Goal: Find specific page/section: Find specific page/section

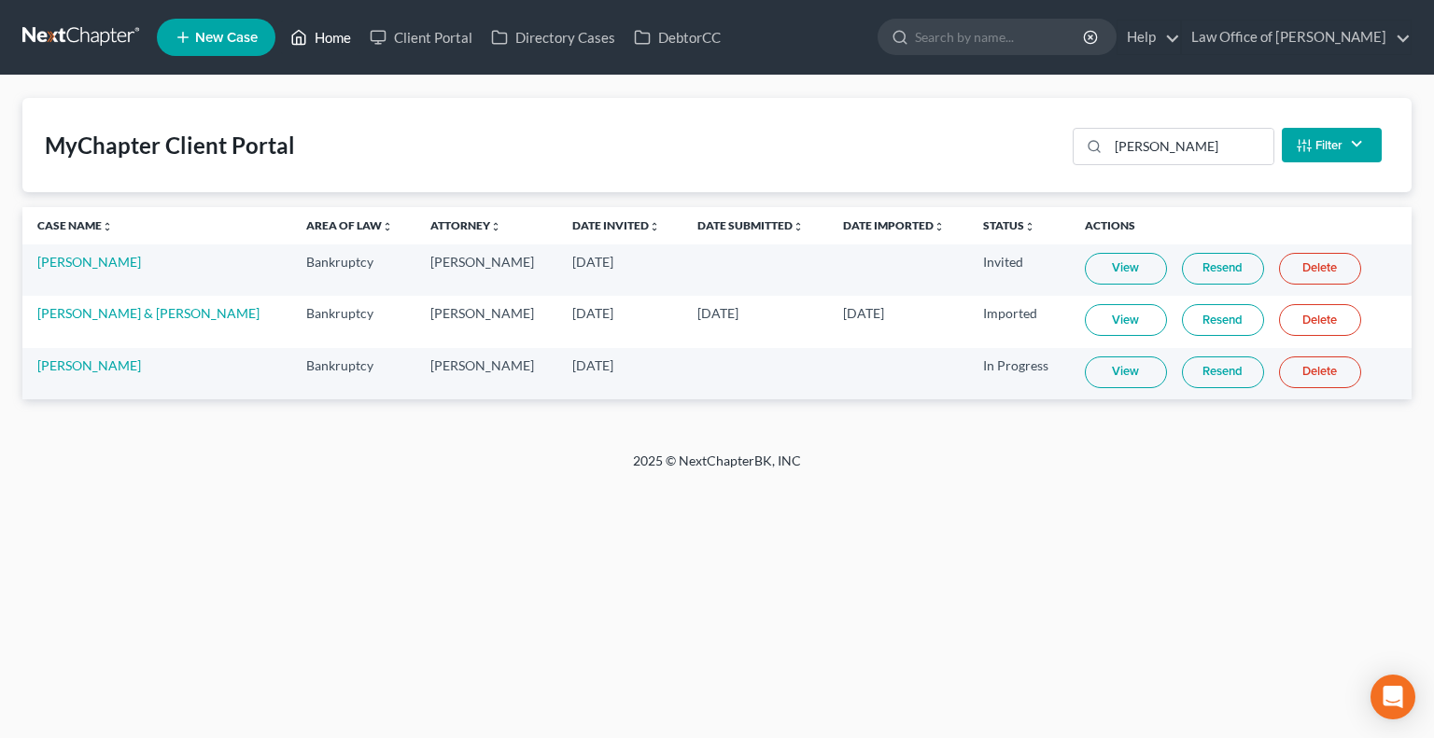
click at [315, 30] on link "Home" at bounding box center [320, 38] width 79 height 34
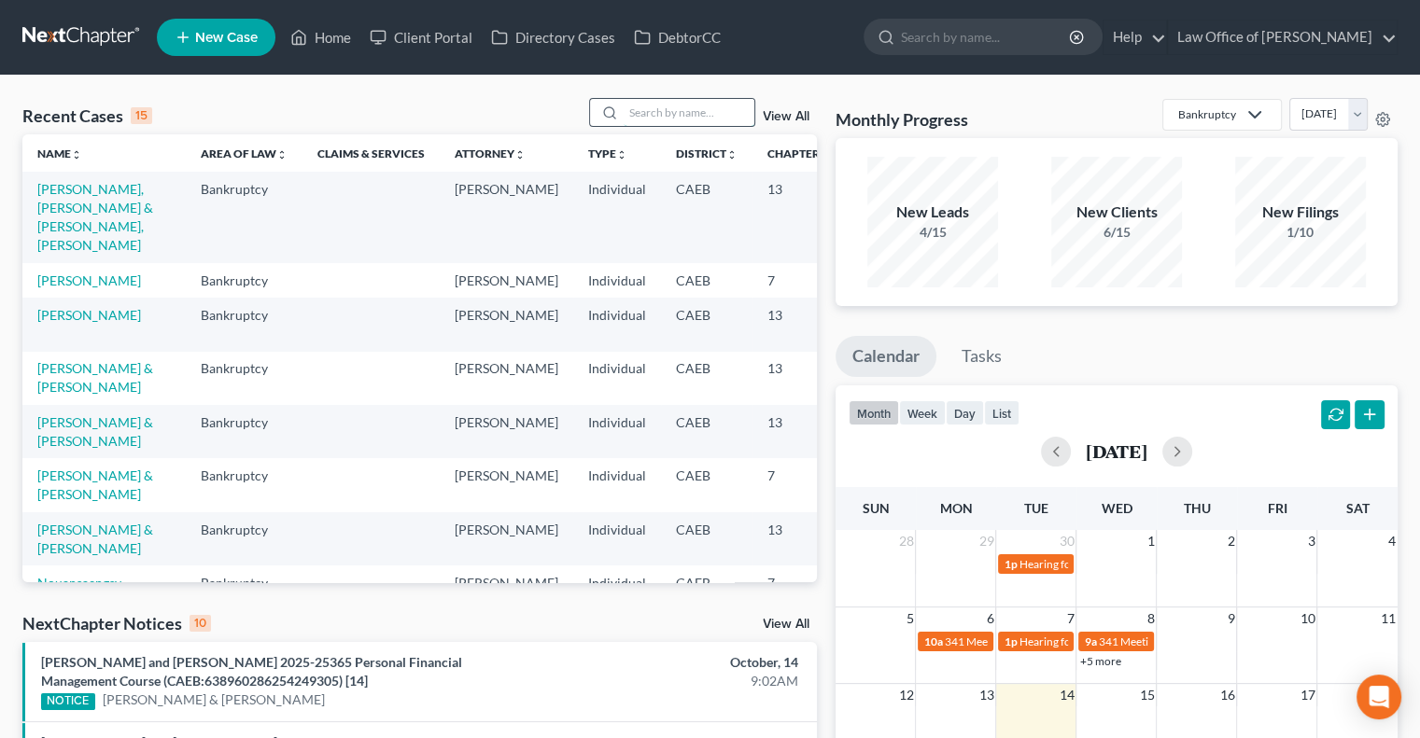
click at [650, 105] on input "search" at bounding box center [688, 112] width 131 height 27
type input "[PERSON_NAME]"
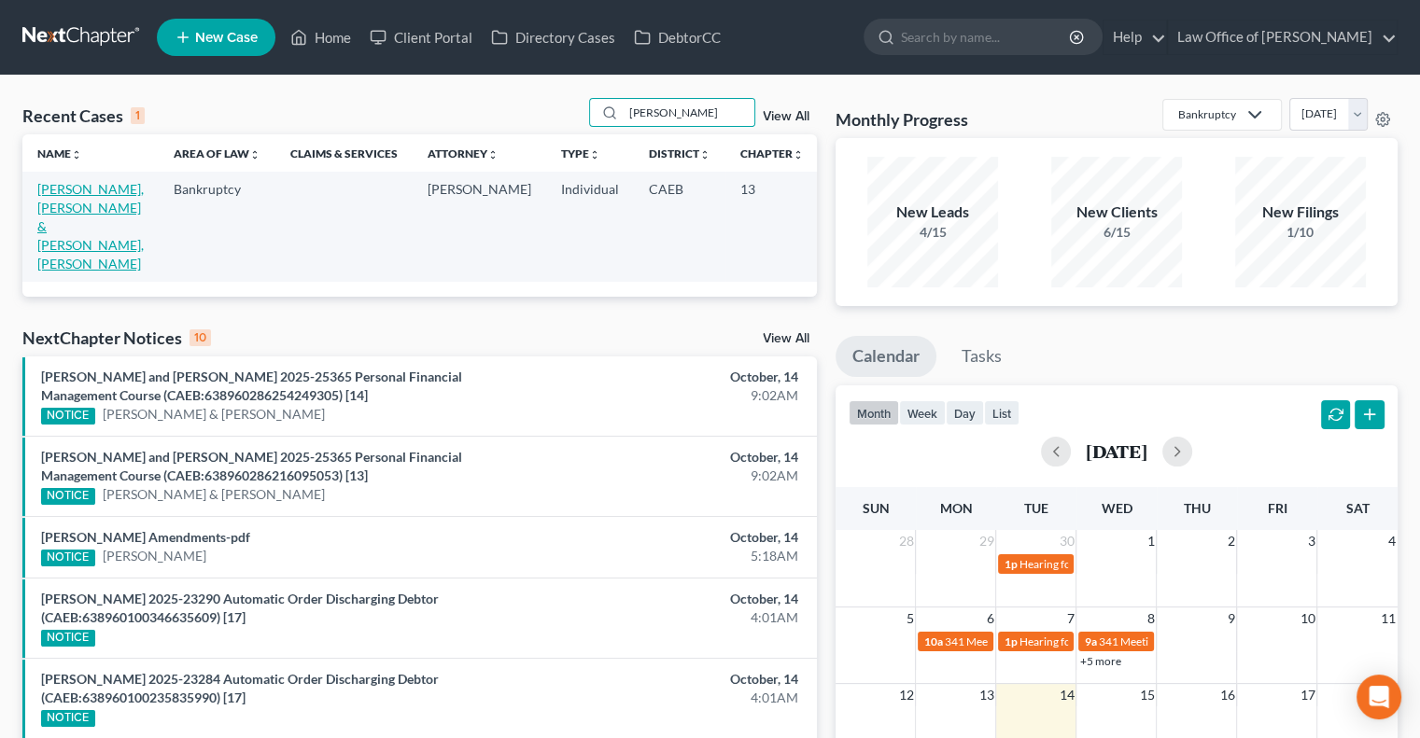
click at [45, 243] on link "[PERSON_NAME], [PERSON_NAME] & [PERSON_NAME], [PERSON_NAME]" at bounding box center [90, 226] width 106 height 91
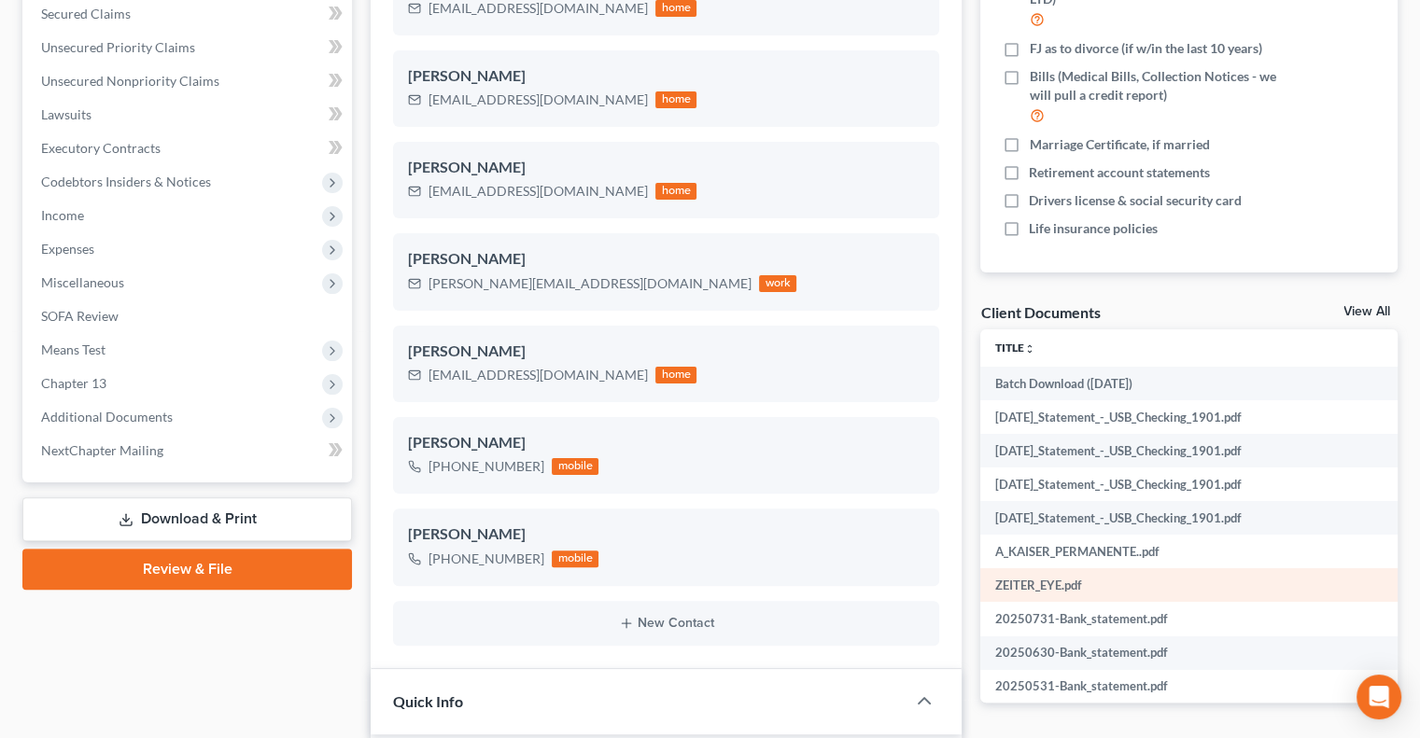
scroll to position [384, 0]
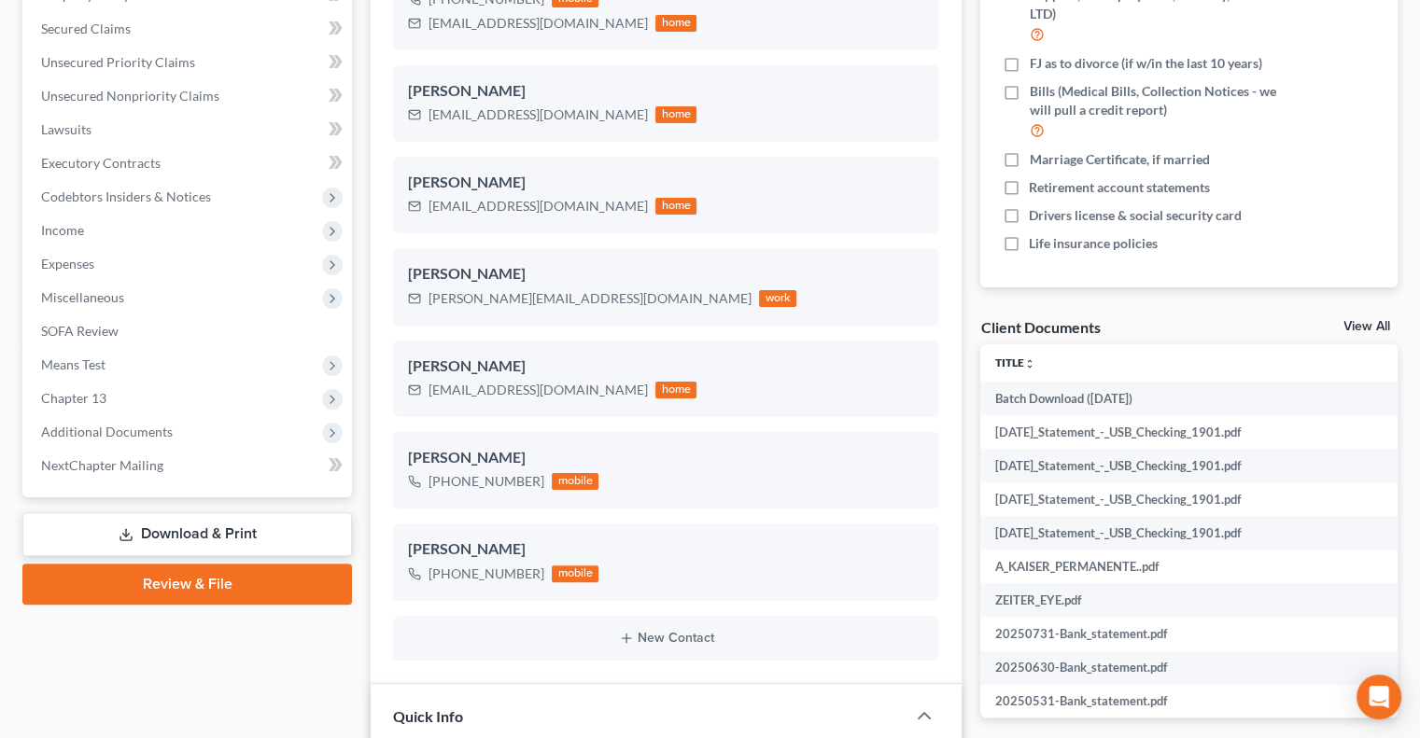
click at [1355, 324] on link "View All" at bounding box center [1366, 326] width 47 height 13
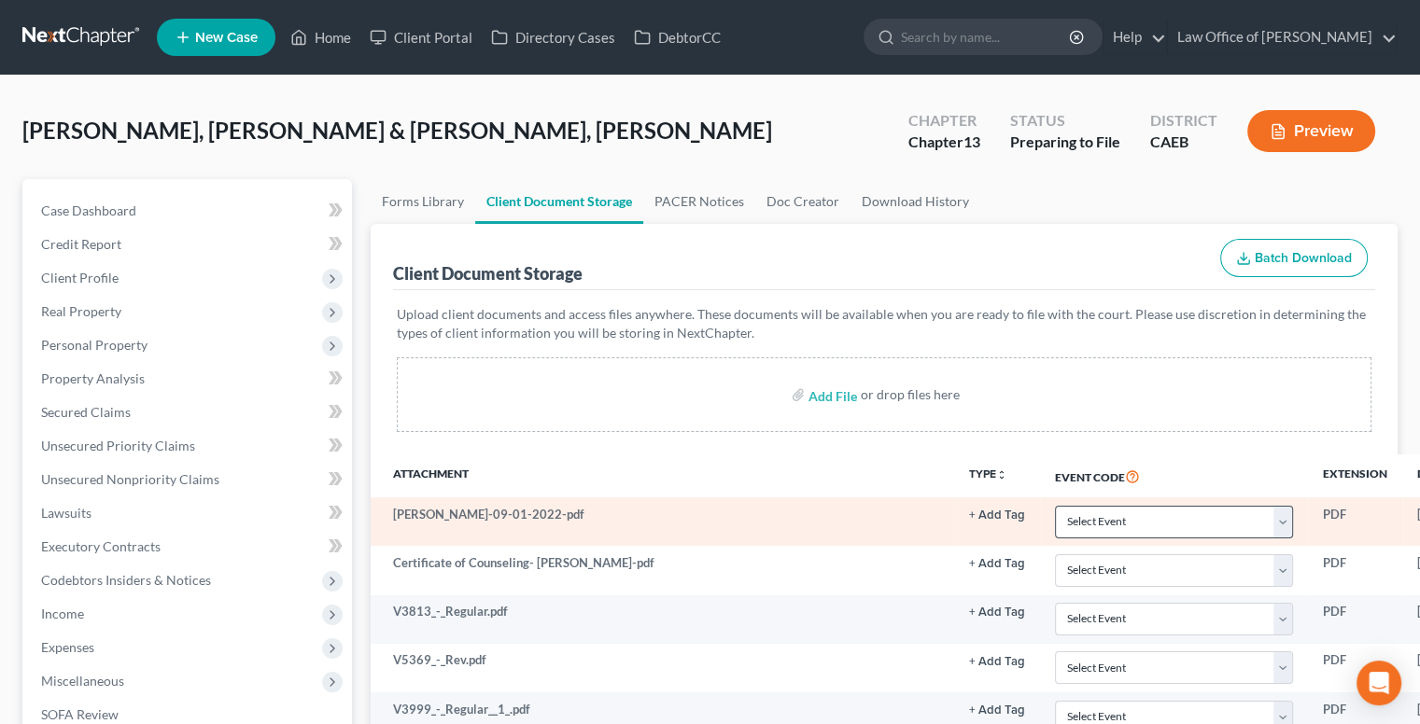
scroll to position [0, 234]
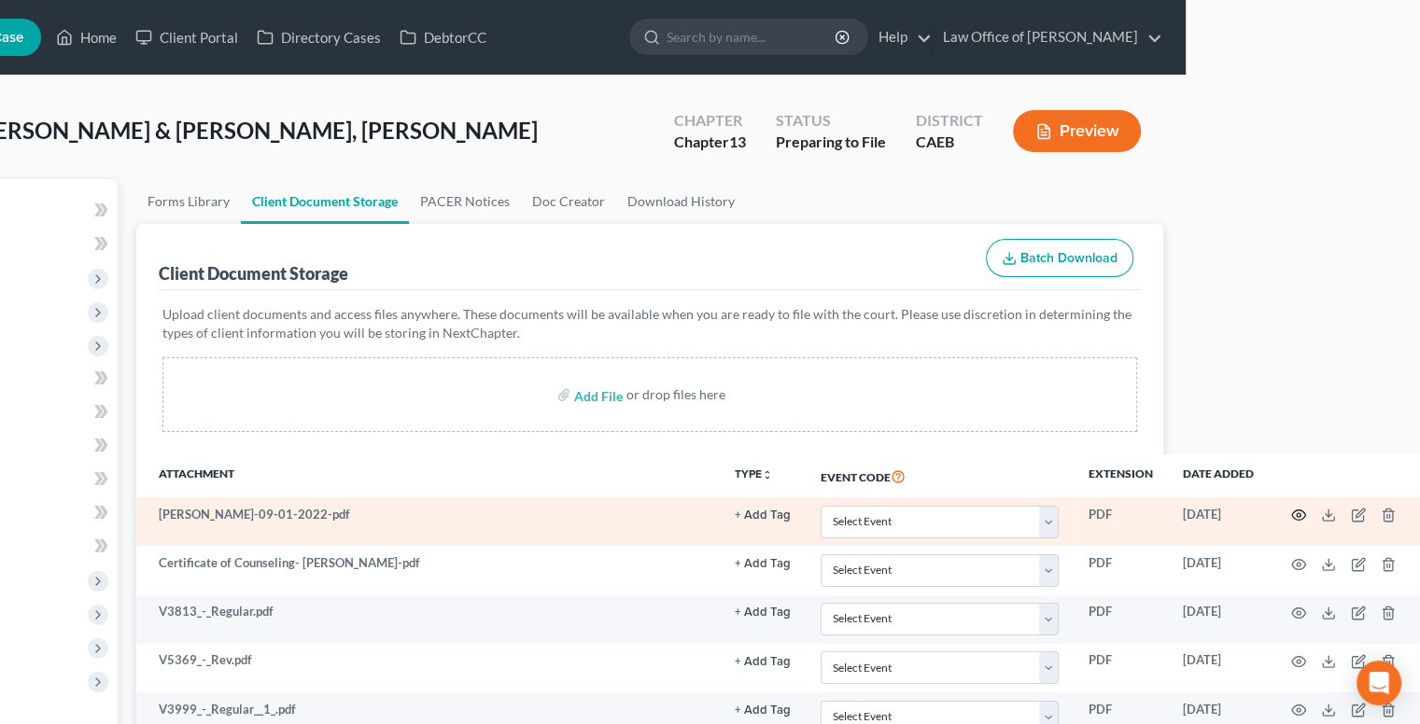
click at [1292, 519] on icon "button" at bounding box center [1299, 516] width 14 height 10
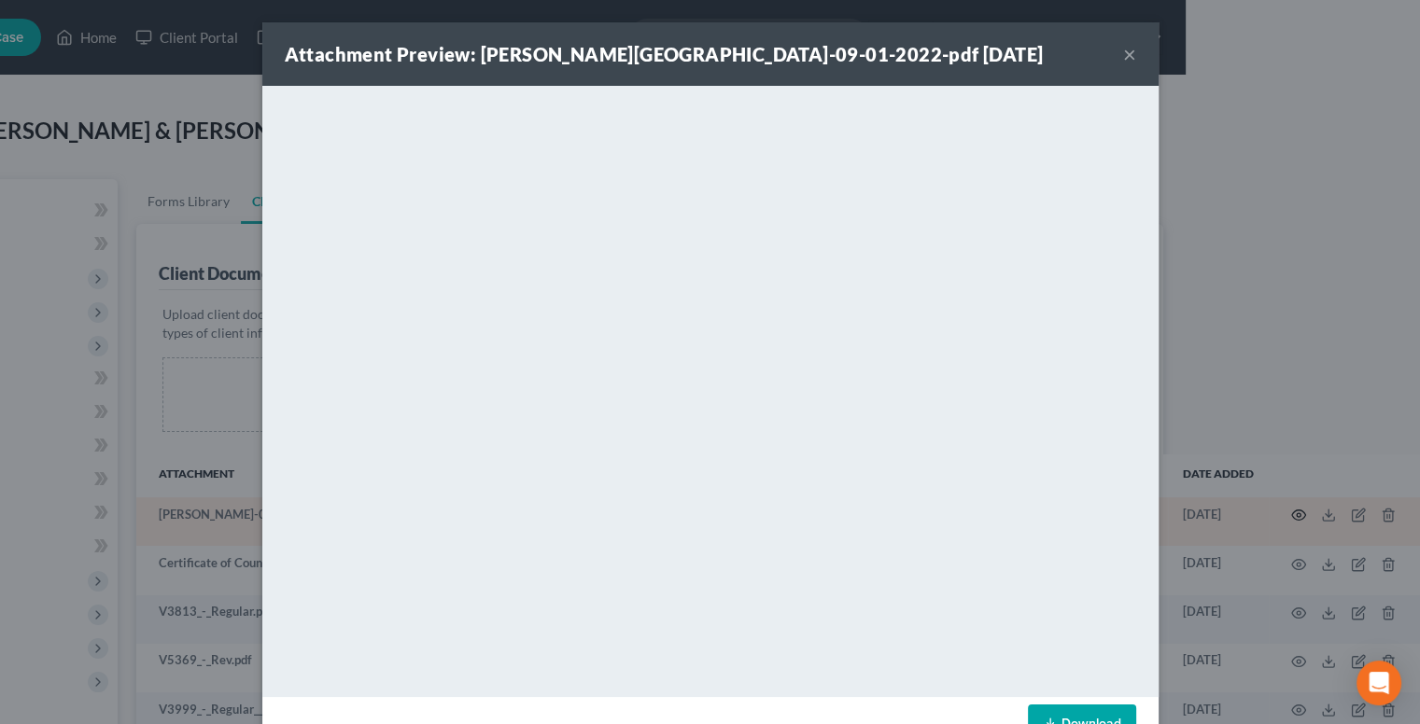
scroll to position [0, 224]
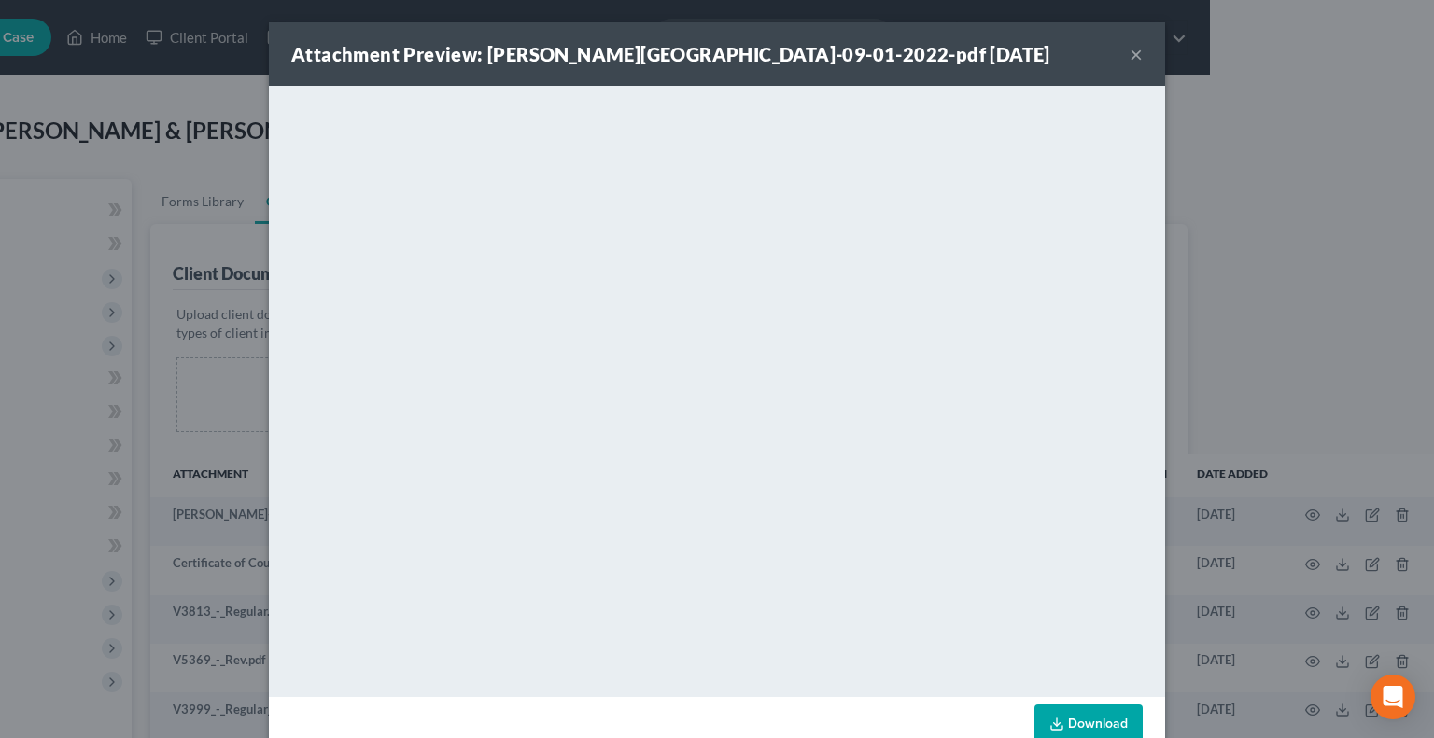
click at [1129, 51] on button "×" at bounding box center [1135, 54] width 13 height 22
